Goal: Task Accomplishment & Management: Manage account settings

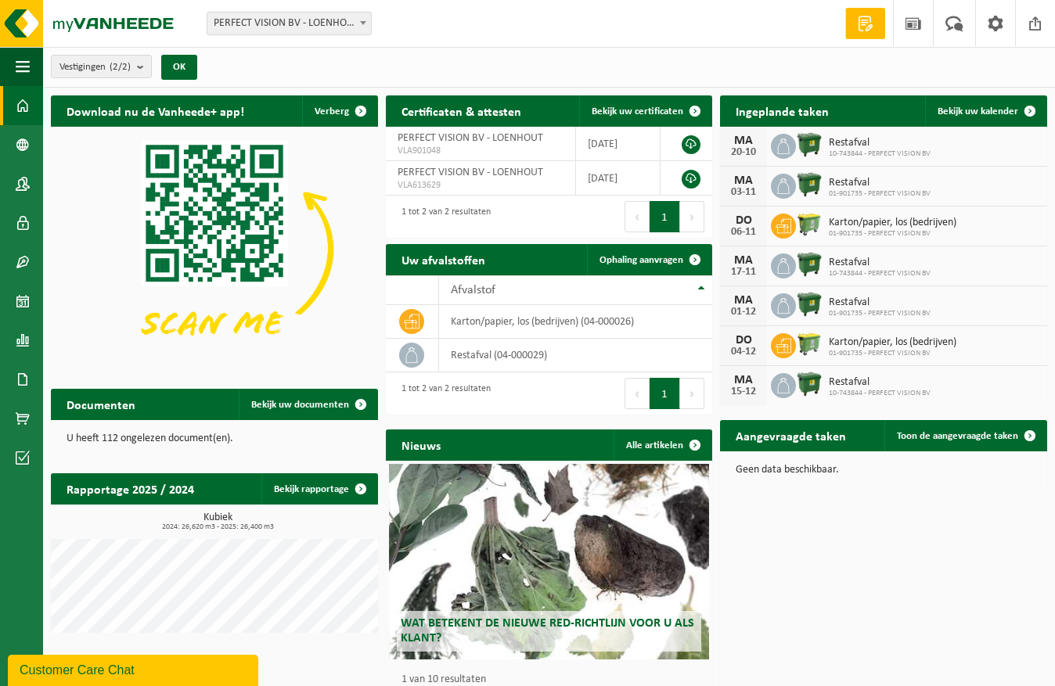
click at [293, 20] on span "PERFECT VISION BV - LOENHOUT" at bounding box center [289, 24] width 164 height 22
select select "7689"
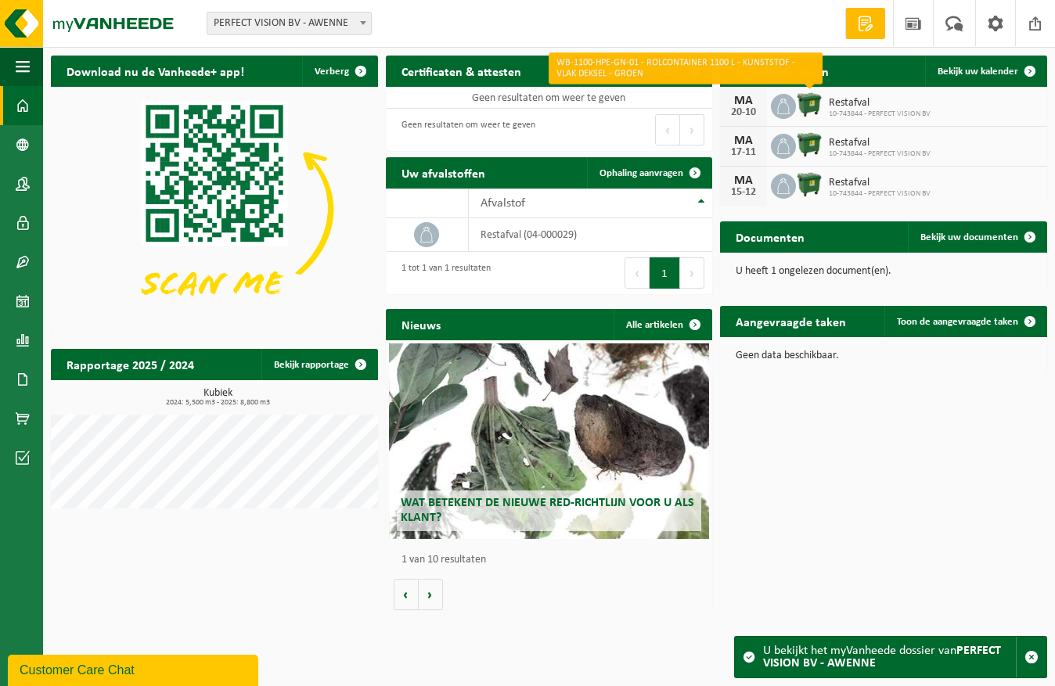
click at [813, 102] on img at bounding box center [809, 105] width 27 height 27
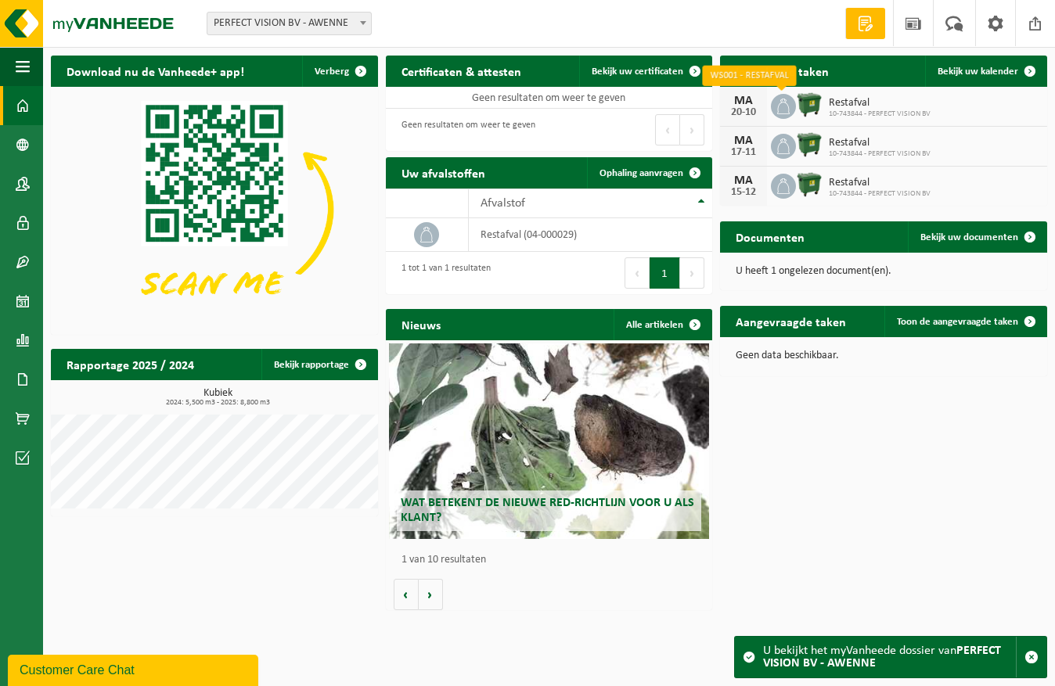
click at [778, 105] on icon at bounding box center [784, 107] width 16 height 16
click at [973, 70] on span "Bekijk uw kalender" at bounding box center [978, 72] width 81 height 10
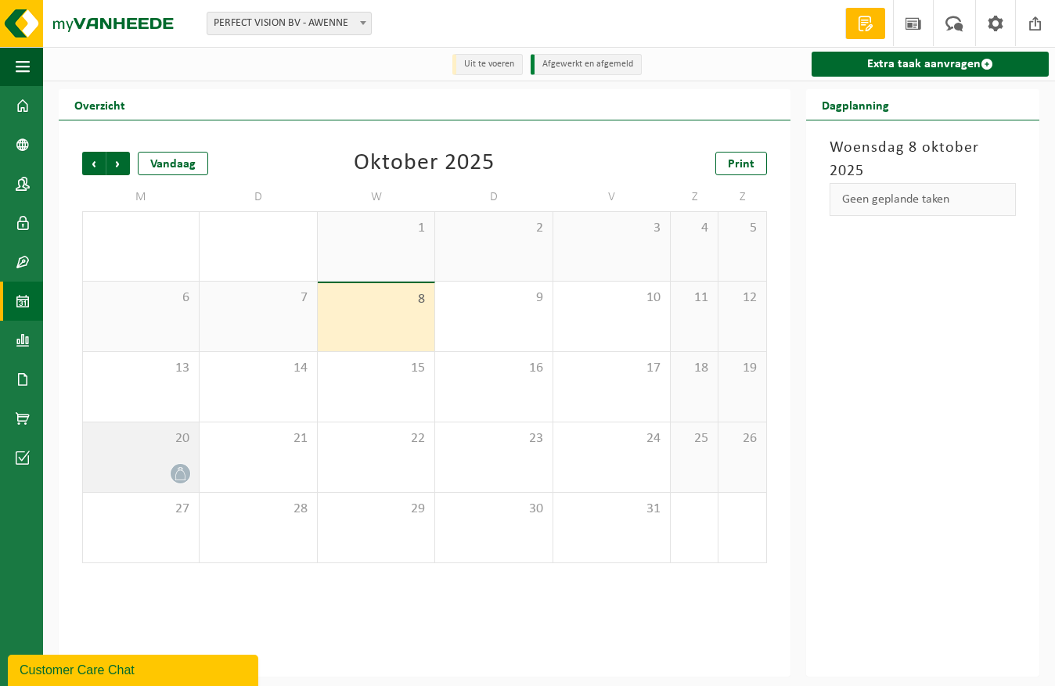
click at [177, 473] on icon at bounding box center [180, 473] width 13 height 13
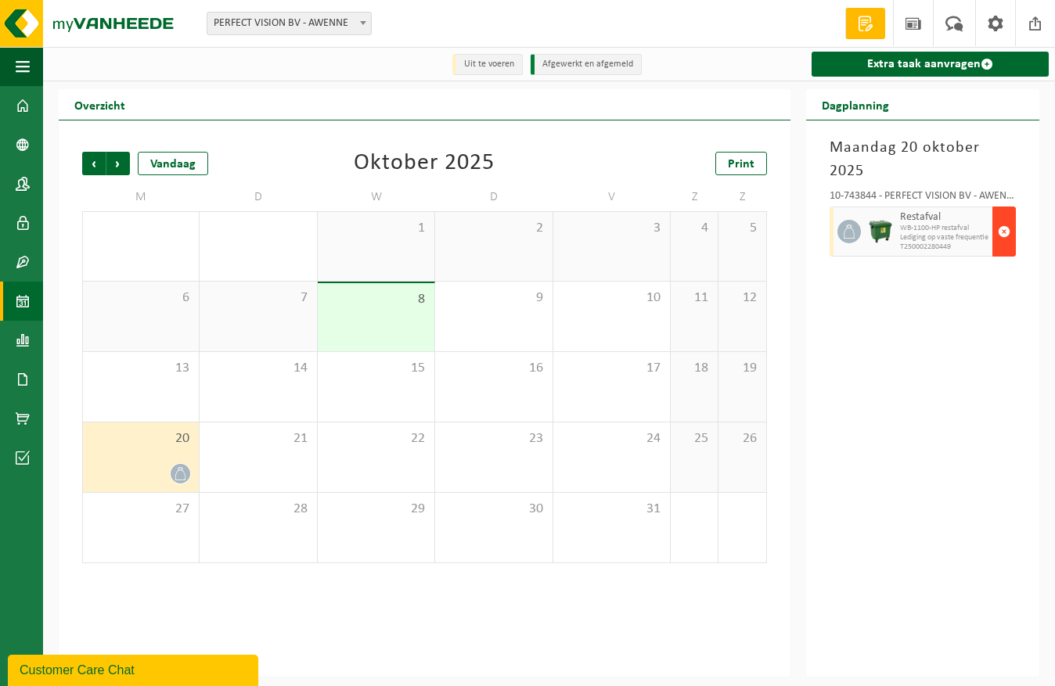
click at [1006, 216] on span "button" at bounding box center [1004, 231] width 13 height 31
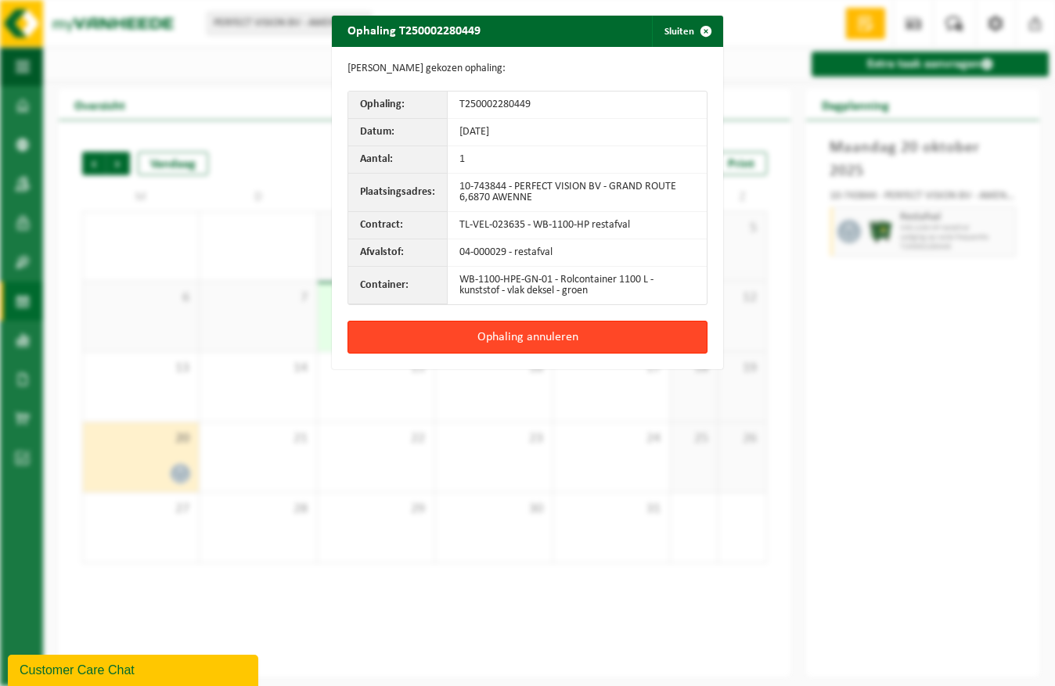
click at [528, 333] on button "Ophaling annuleren" at bounding box center [527, 337] width 360 height 33
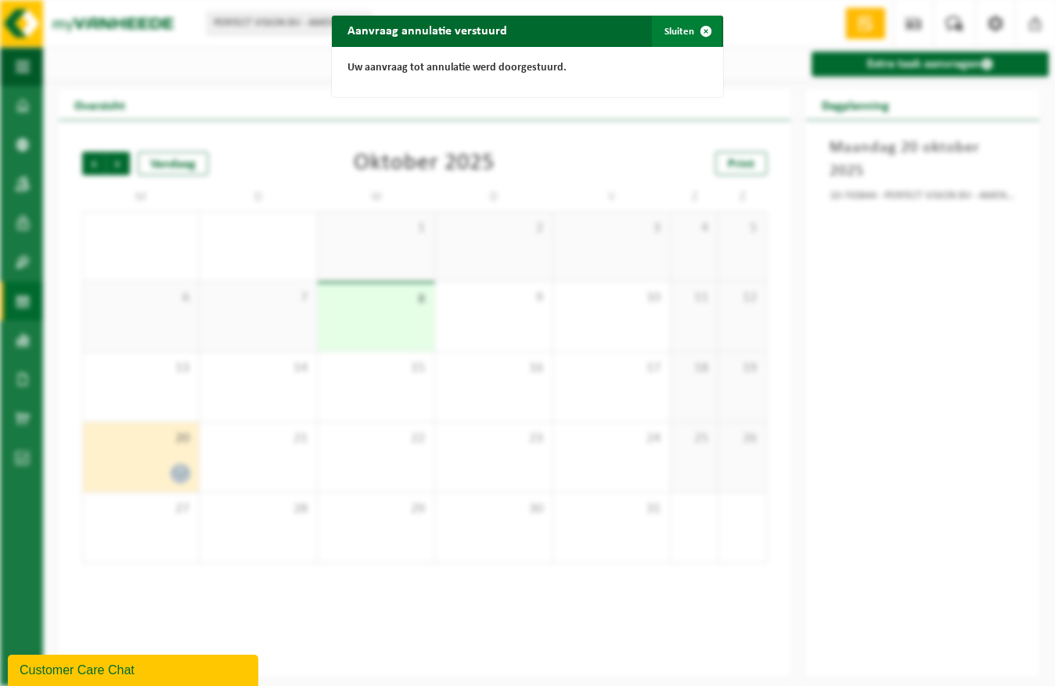
click at [674, 30] on button "Sluiten" at bounding box center [687, 31] width 70 height 31
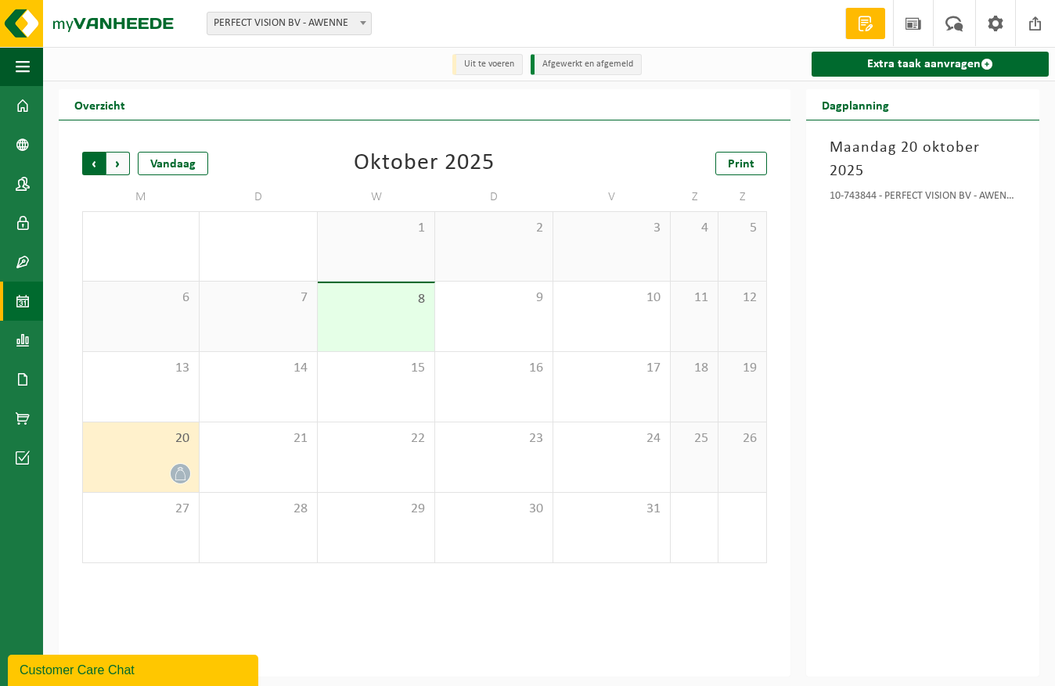
click at [117, 167] on span "Volgende" at bounding box center [117, 163] width 23 height 23
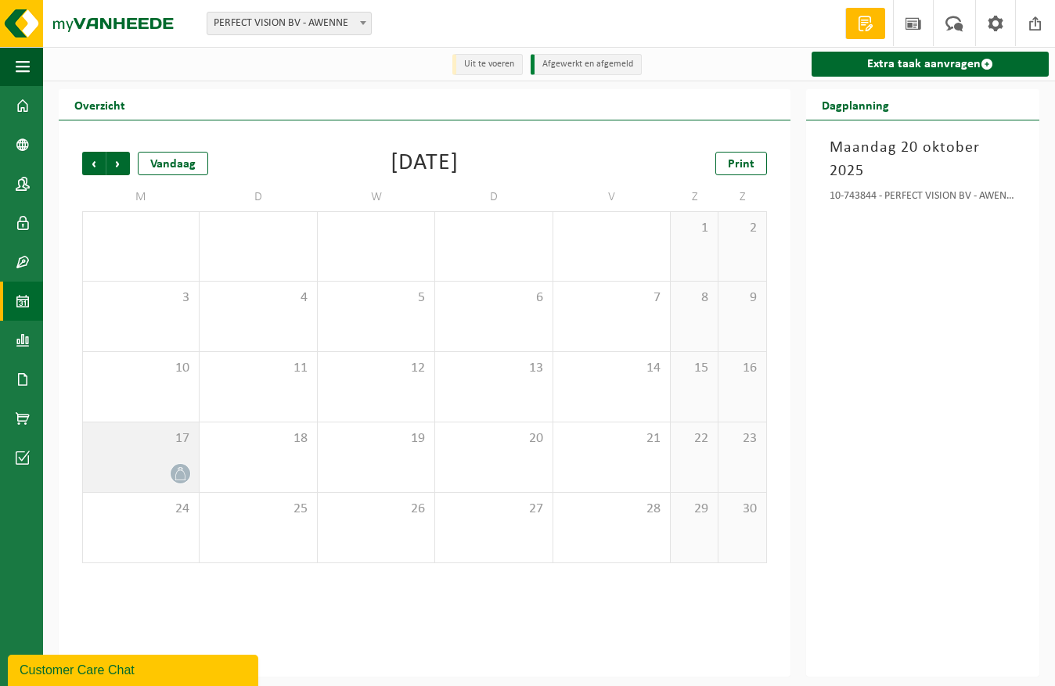
click at [175, 470] on icon at bounding box center [180, 473] width 13 height 13
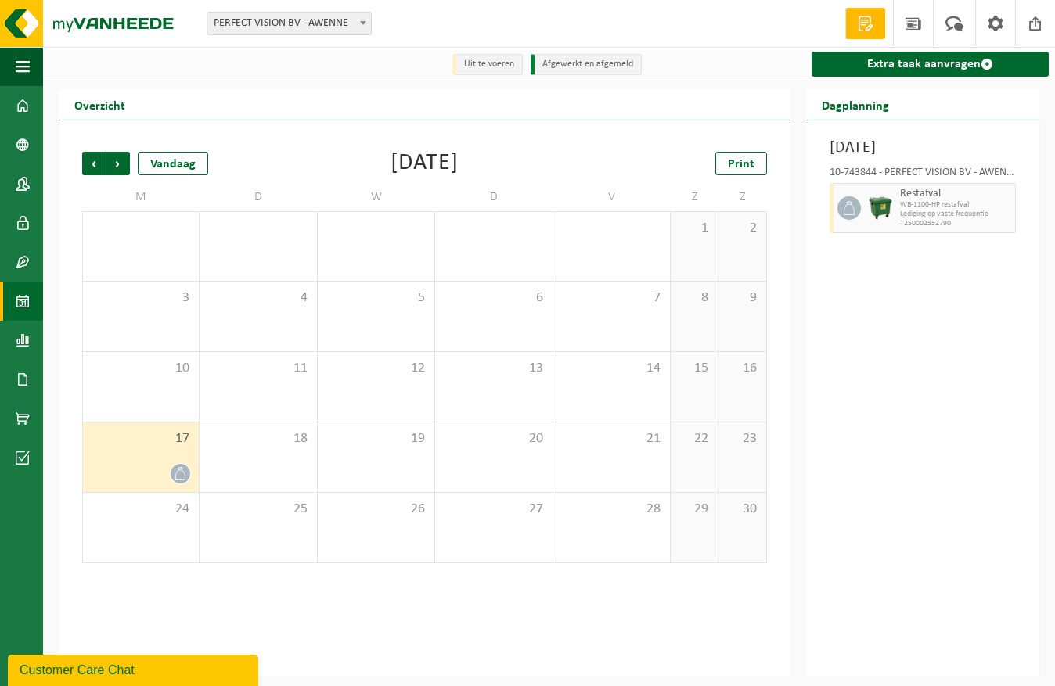
click at [181, 471] on icon at bounding box center [180, 473] width 13 height 13
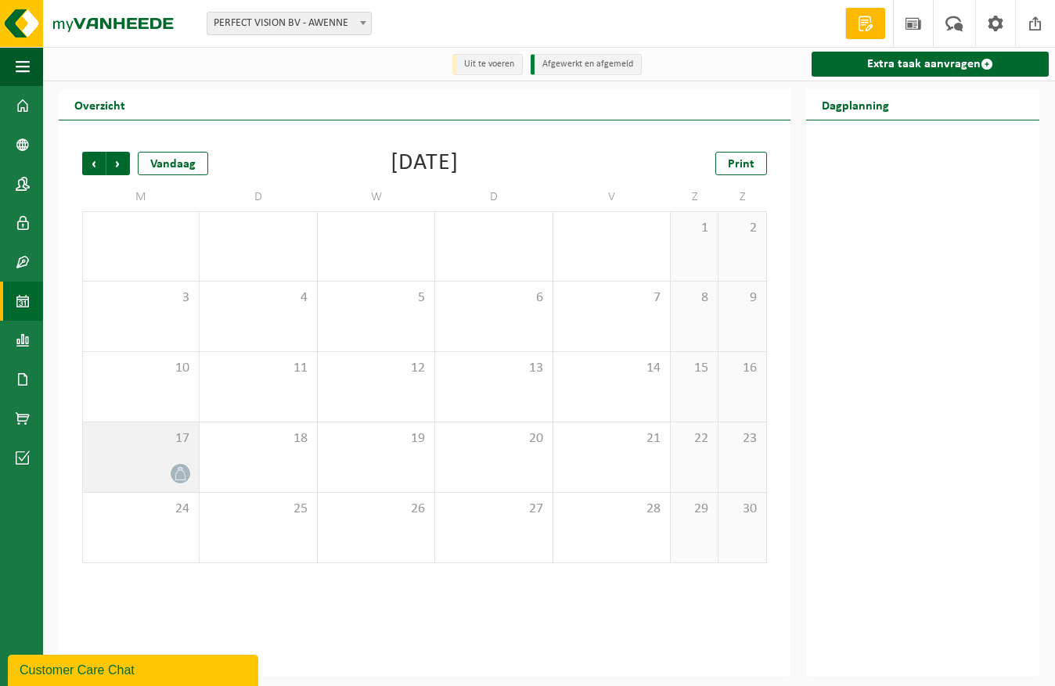
click at [173, 473] on span at bounding box center [181, 474] width 20 height 20
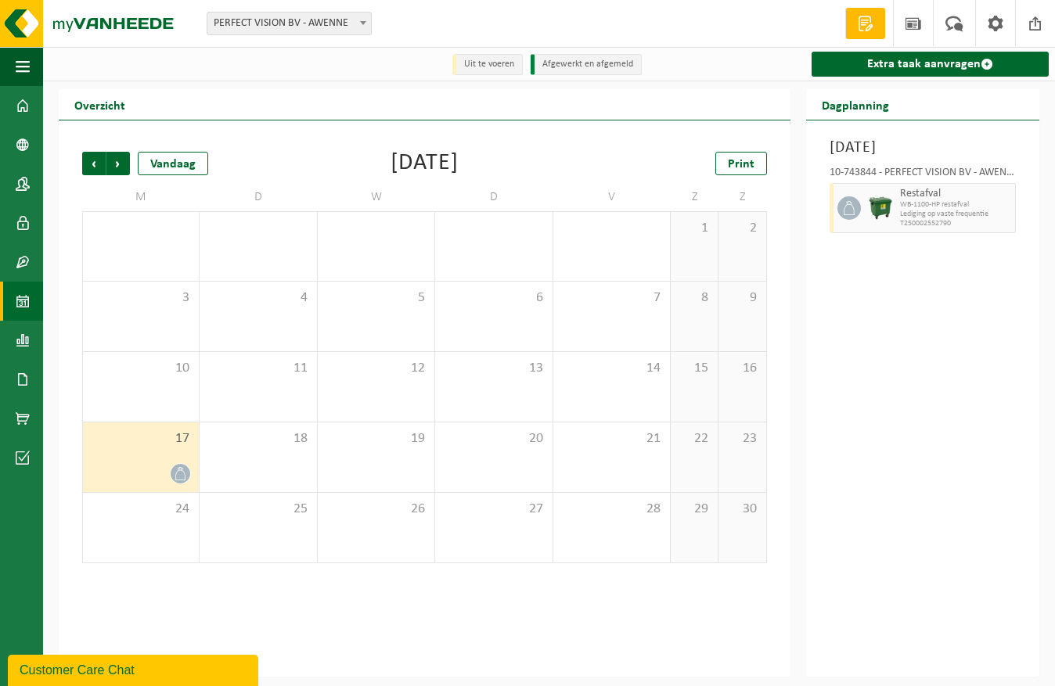
click at [918, 405] on div "[DATE] 10-743844 - PERFECT VISION BV - AWENNE Restafval WB-1100-HP restafval Le…" at bounding box center [922, 399] width 233 height 556
click at [1003, 224] on span "button" at bounding box center [1004, 208] width 13 height 31
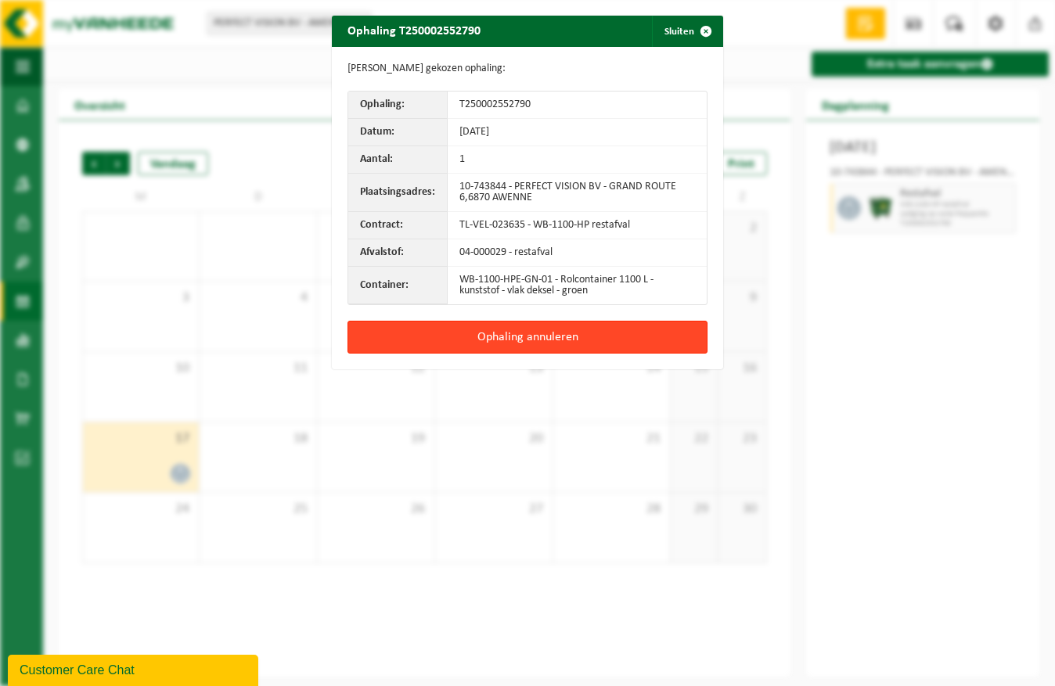
click at [540, 337] on button "Ophaling annuleren" at bounding box center [527, 337] width 360 height 33
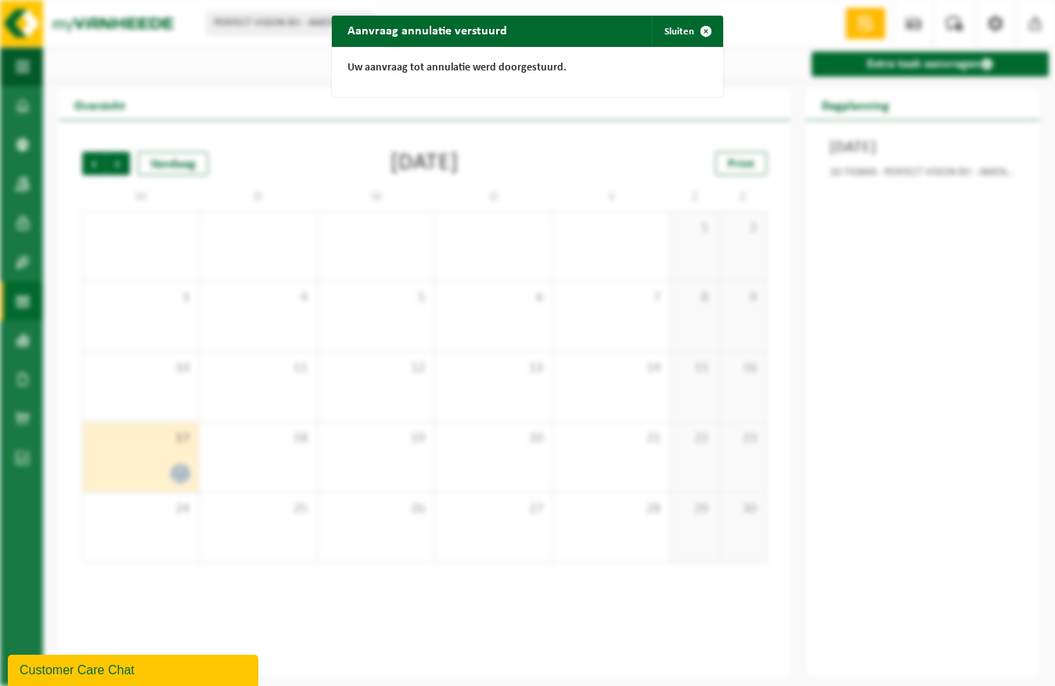
click at [200, 80] on div "Aanvraag annulatie verstuurd Sluiten Uw aanvraag tot annulatie werd doorgestuur…" at bounding box center [527, 343] width 1055 height 686
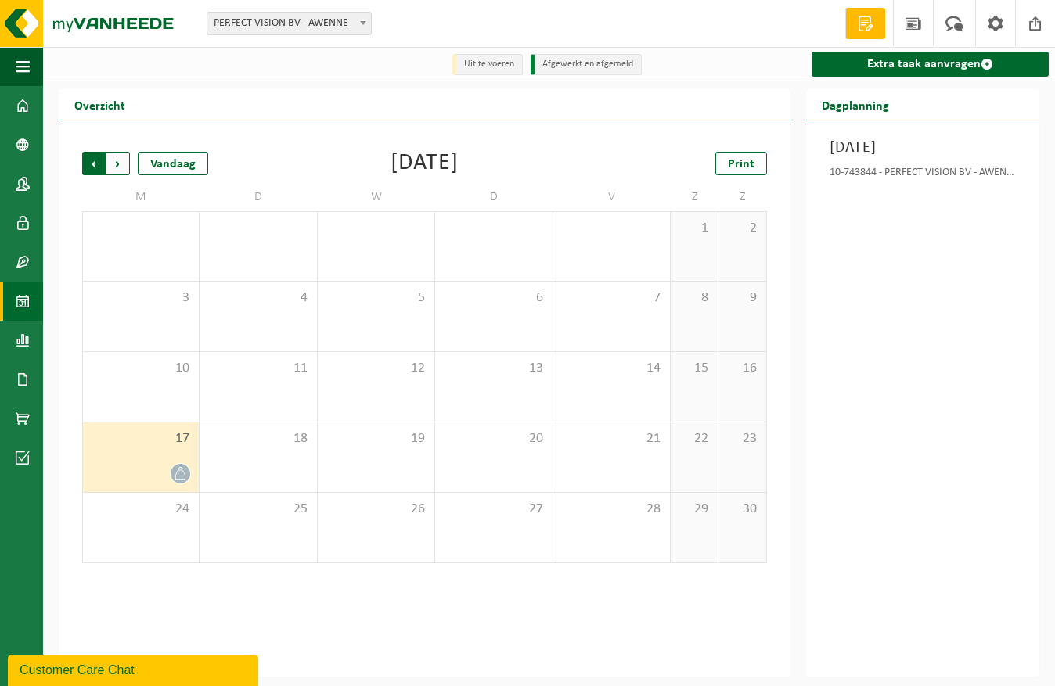
click at [121, 161] on span "Volgende" at bounding box center [117, 163] width 23 height 23
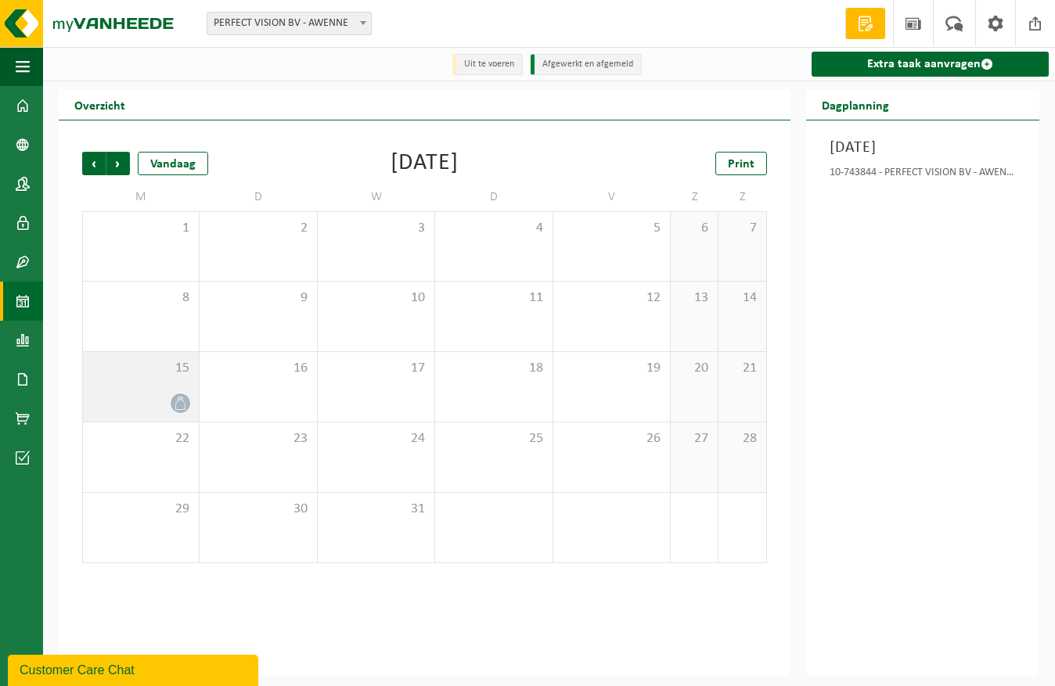
click at [169, 399] on div at bounding box center [141, 403] width 100 height 21
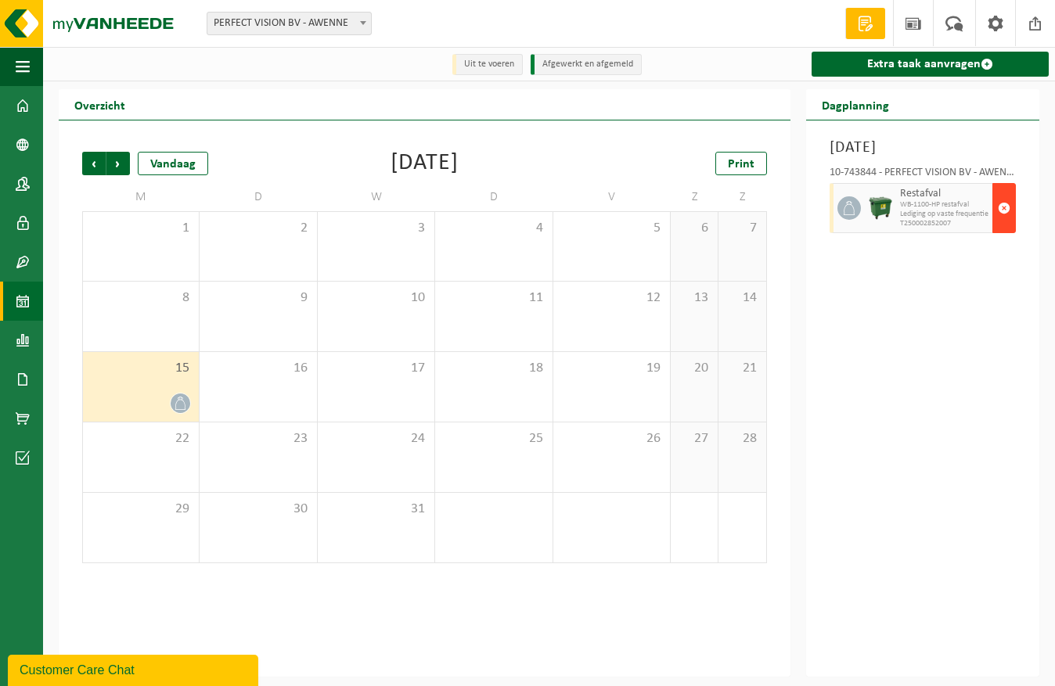
click at [1004, 224] on span "button" at bounding box center [1004, 208] width 13 height 31
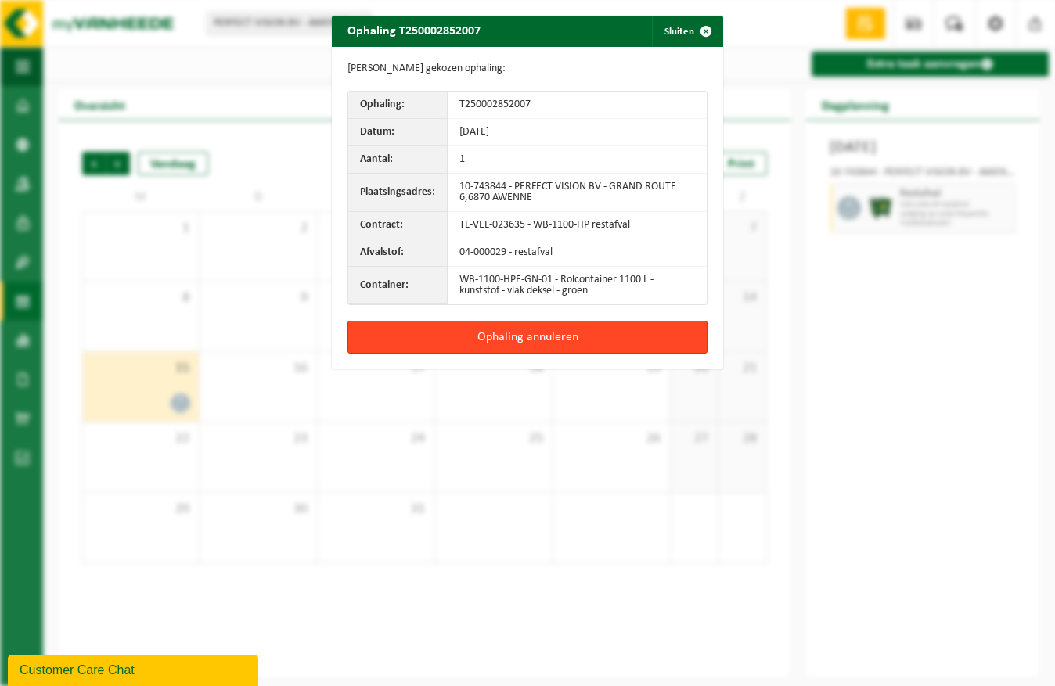
click at [562, 333] on button "Ophaling annuleren" at bounding box center [527, 337] width 360 height 33
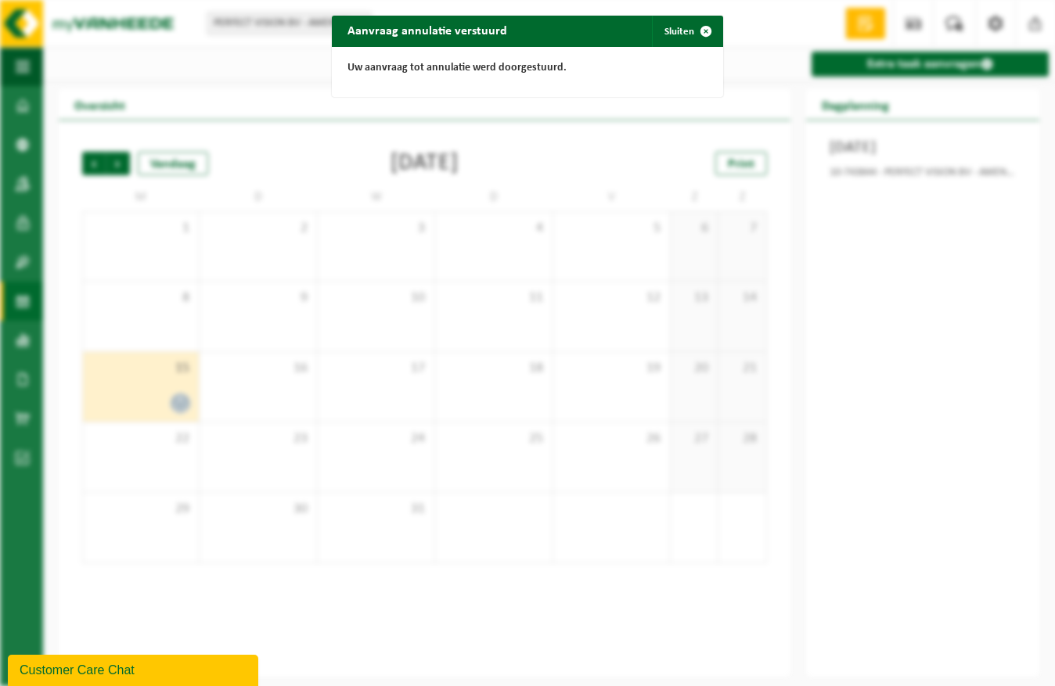
click at [249, 89] on div "Aanvraag annulatie verstuurd Sluiten Uw aanvraag tot annulatie werd doorgestuur…" at bounding box center [527, 343] width 1055 height 686
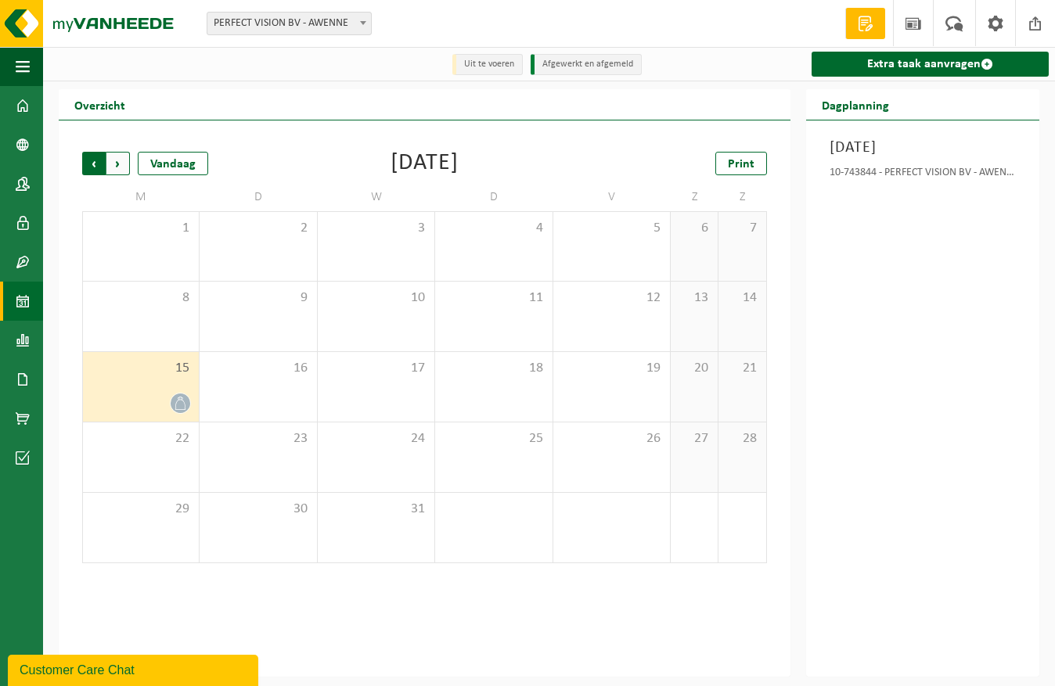
click at [122, 166] on span "Volgende" at bounding box center [117, 163] width 23 height 23
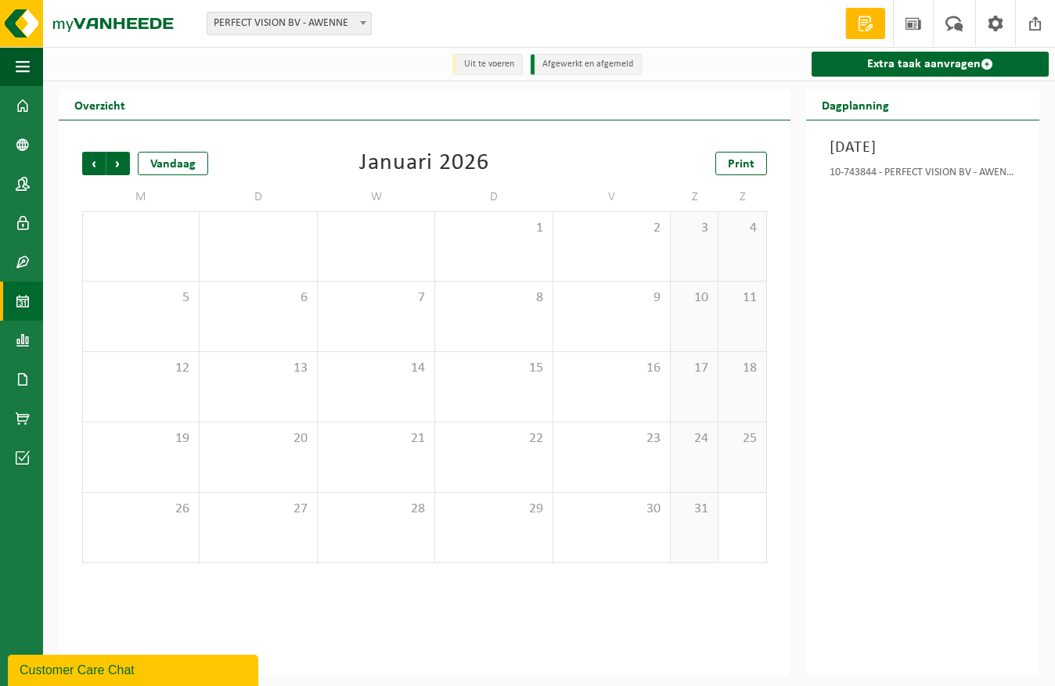
click at [926, 341] on div "Maandag 15 december 2025 10-743844 - PERFECT VISION BV - AWENNE" at bounding box center [922, 399] width 233 height 556
click at [243, 144] on div "Vorige Volgende Vandaag Januari 2026 Print M D W D V Z Z 29 30 31 1 2 3 4 5 6 7…" at bounding box center [424, 357] width 700 height 443
click at [92, 159] on span "Vorige" at bounding box center [93, 163] width 23 height 23
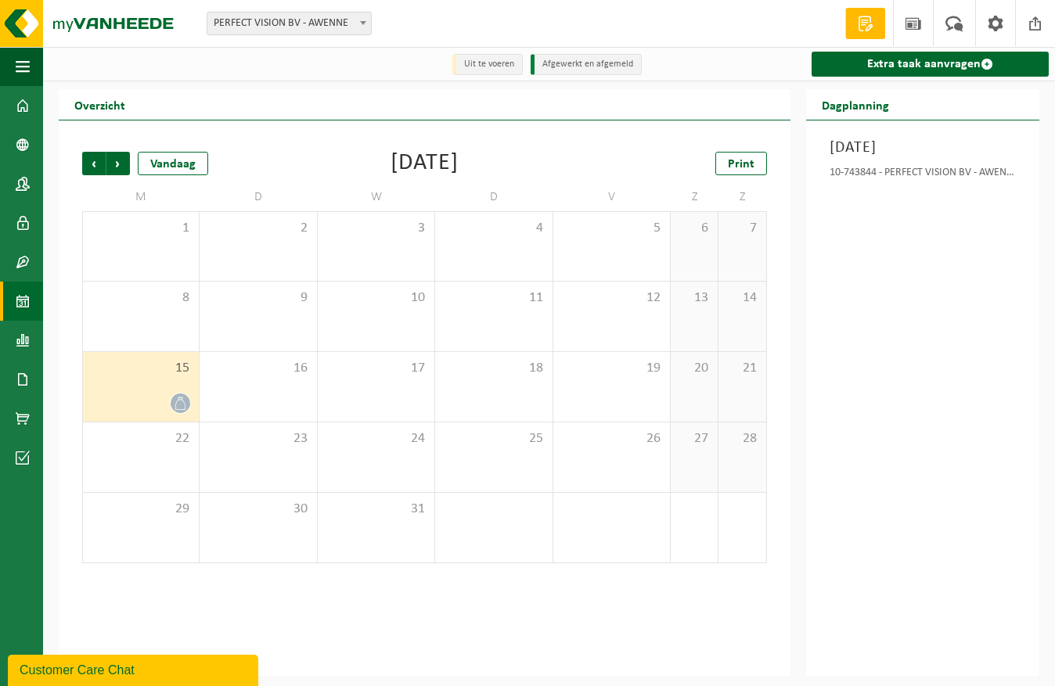
click at [80, 159] on div "Vorige Volgende Vandaag December 2025 Print M D W D V Z Z 1 2 3 4 5 6 7 8 9 10 …" at bounding box center [424, 357] width 700 height 443
click at [95, 163] on span "Vorige" at bounding box center [93, 163] width 23 height 23
